Goal: Information Seeking & Learning: Learn about a topic

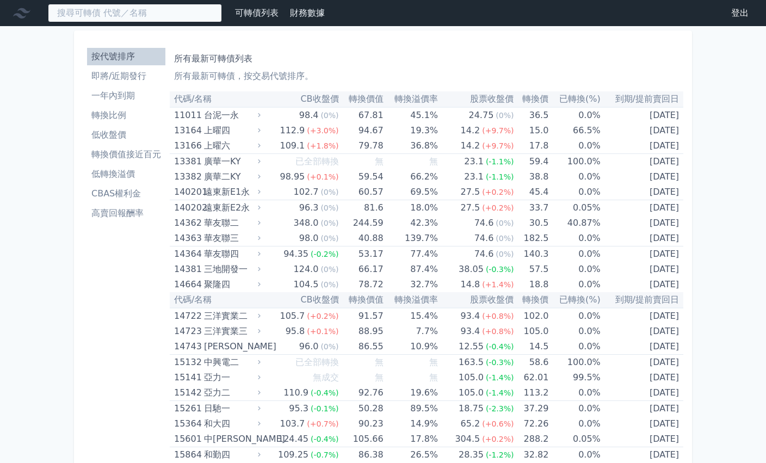
click at [128, 18] on input at bounding box center [135, 13] width 174 height 19
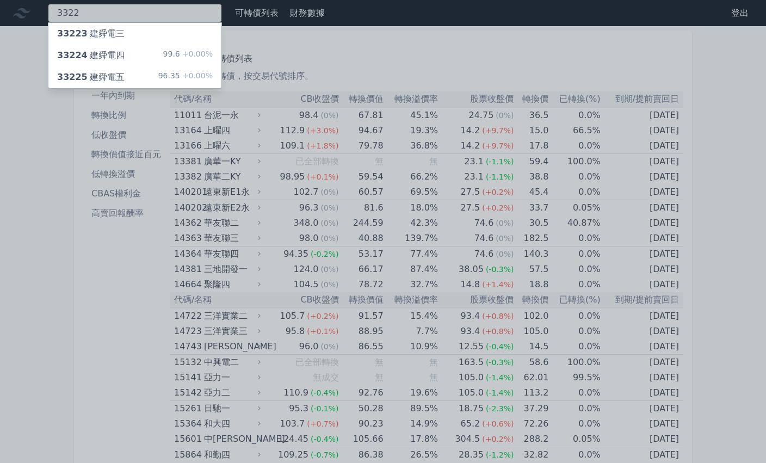
type input "3322"
click at [131, 48] on div "33224 建舜電四 99.6 +0.00%" at bounding box center [134, 56] width 173 height 22
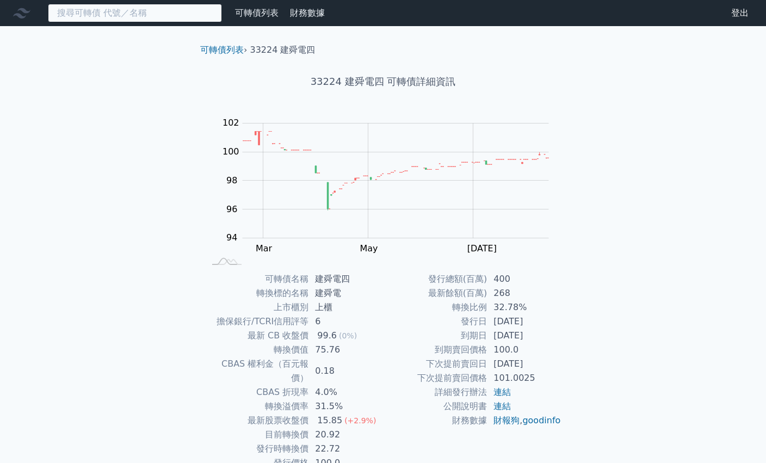
click at [132, 14] on input at bounding box center [135, 13] width 174 height 19
click at [112, 13] on input at bounding box center [135, 13] width 174 height 19
click at [134, 14] on input at bounding box center [135, 13] width 174 height 19
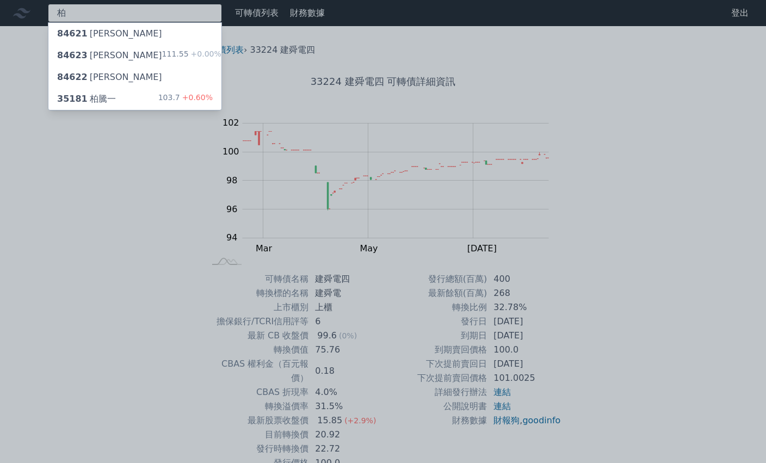
scroll to position [2, 0]
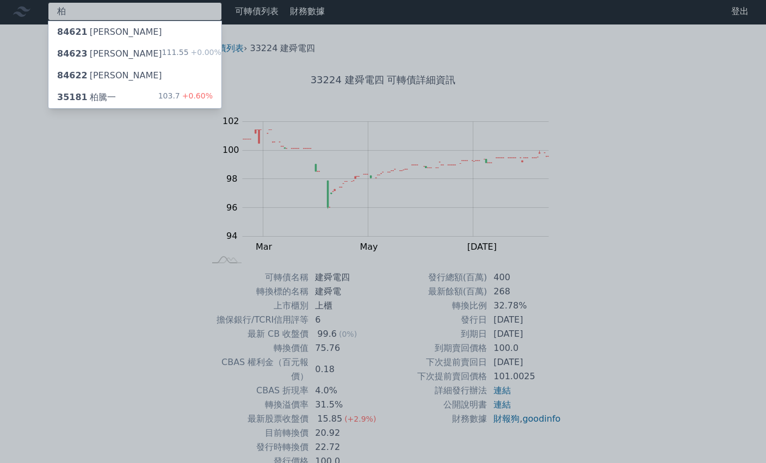
type input "柏"
click at [122, 106] on div "35181 柏騰一 103.7 +0.60%" at bounding box center [134, 98] width 173 height 22
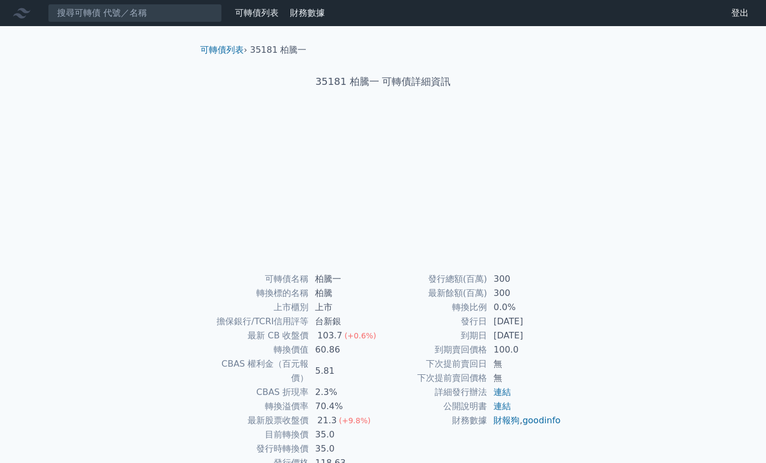
click at [124, 100] on div "可轉債列表 財務數據 可轉債列表 財務數據 登出 登出 可轉債列表 › 35181 柏騰一 35181 柏騰一 可轉債詳細資訊 可轉債名稱 柏騰一" at bounding box center [383, 259] width 766 height 518
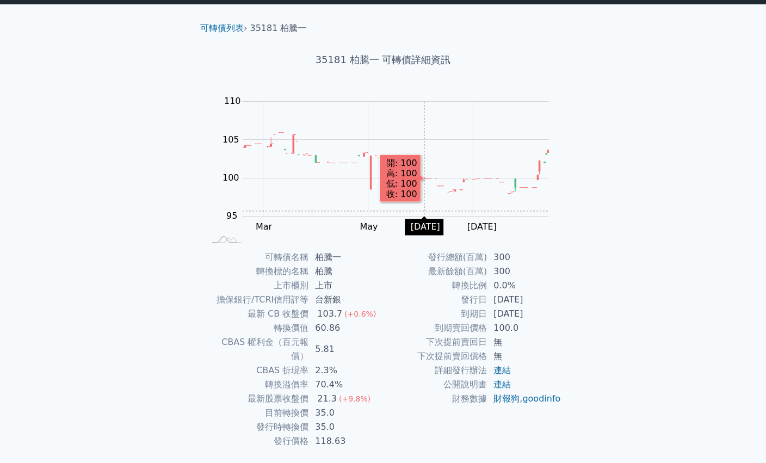
scroll to position [24, 0]
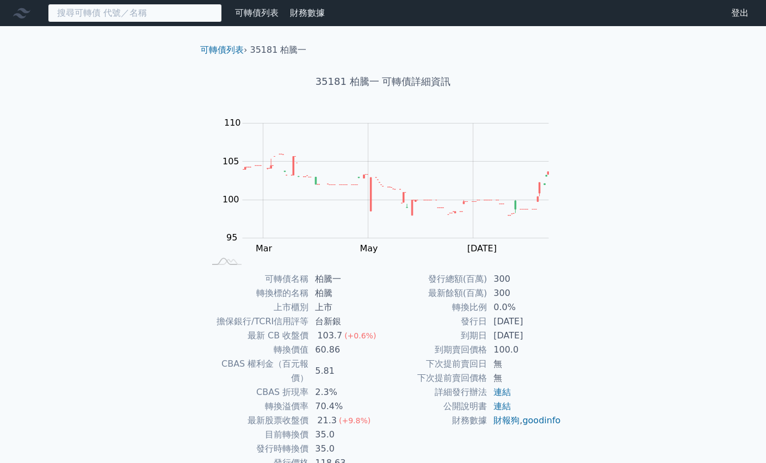
click at [123, 15] on input at bounding box center [135, 13] width 174 height 19
paste input "詠昇"
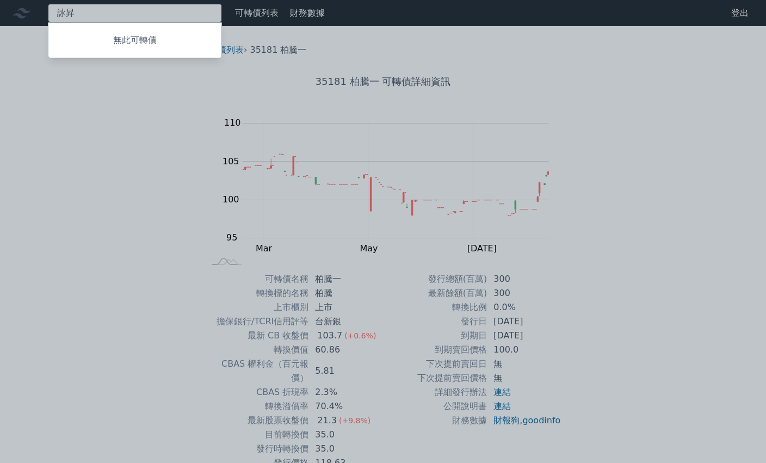
type input "詠昇"
